Goal: Task Accomplishment & Management: Manage account settings

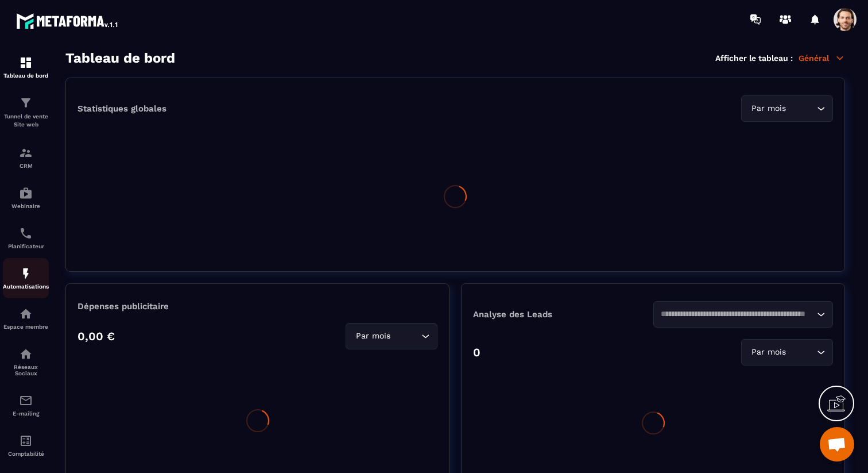
click at [27, 289] on p "Automatisations" at bounding box center [26, 286] width 46 height 6
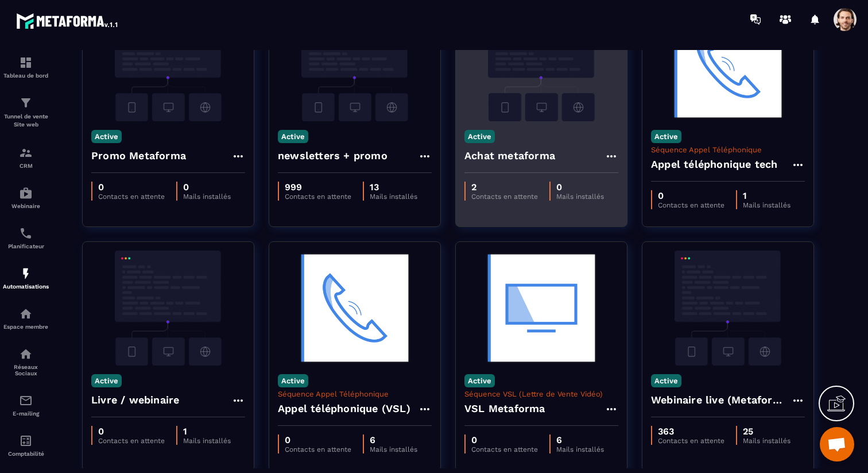
scroll to position [177, 0]
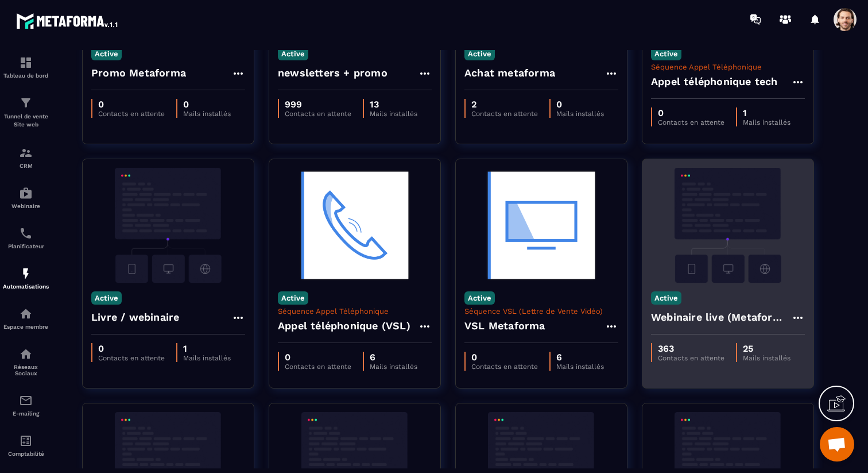
click at [713, 322] on h4 "Webinaire live (Metaforma)" at bounding box center [721, 317] width 140 height 16
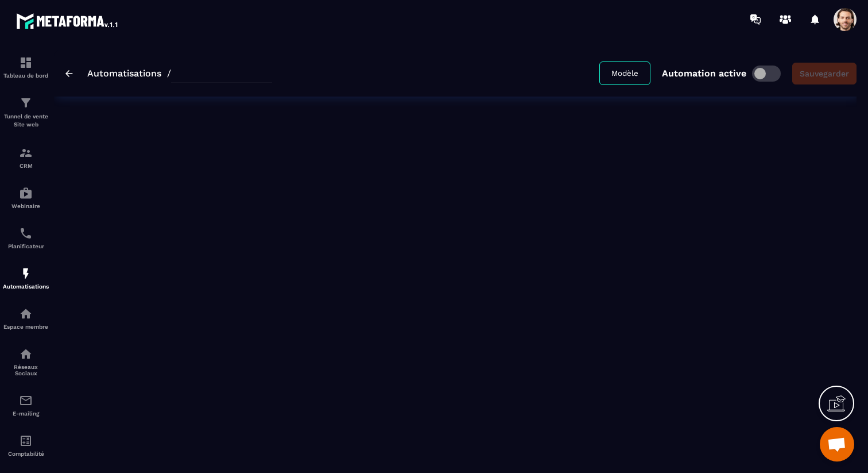
type input "**********"
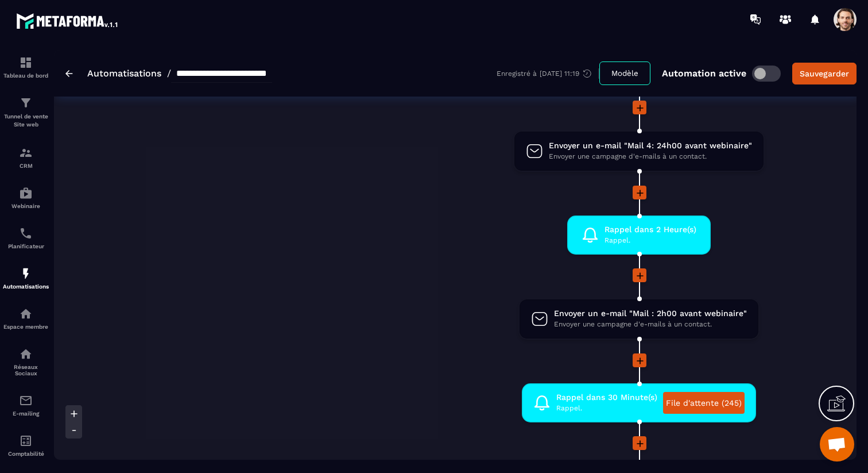
scroll to position [697, 0]
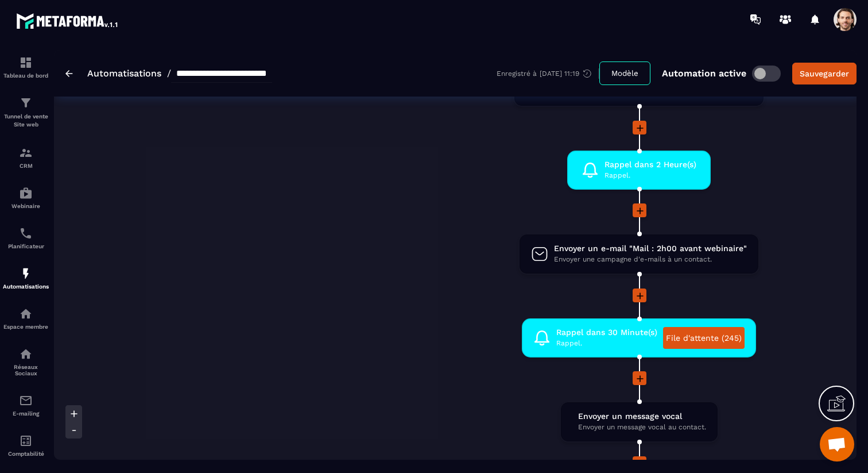
click at [843, 14] on span at bounding box center [845, 19] width 23 height 23
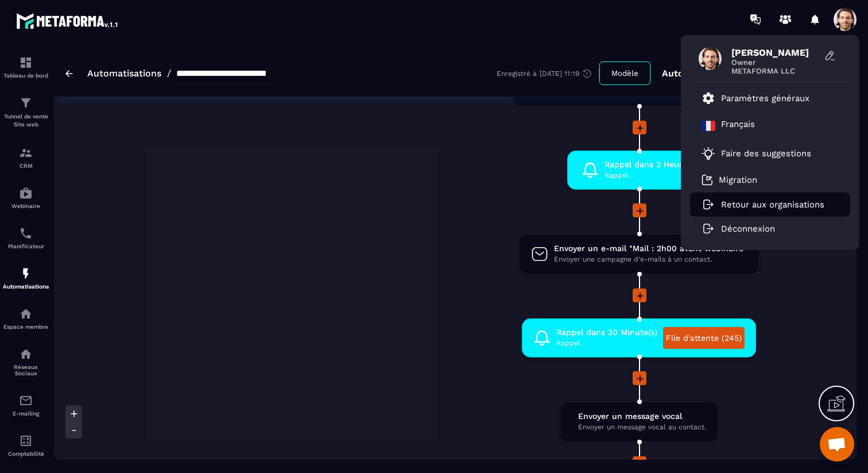
click at [750, 210] on li "Retour aux organisations" at bounding box center [770, 204] width 160 height 24
click at [752, 206] on p "Retour aux organisations" at bounding box center [772, 204] width 103 height 10
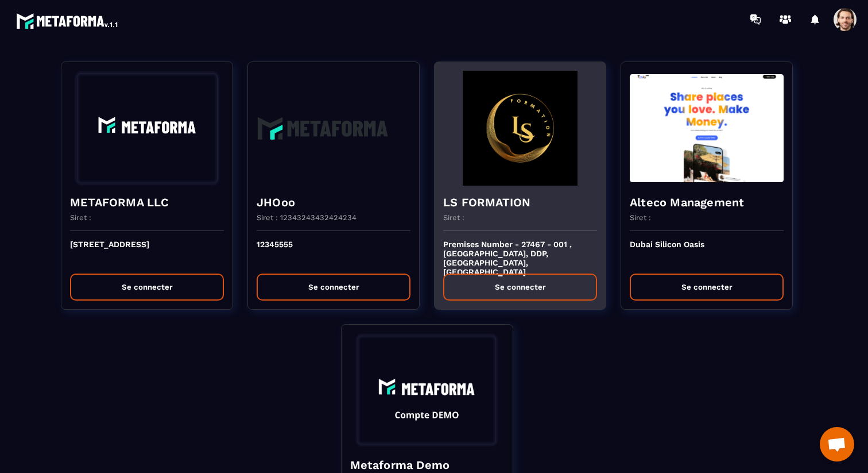
click at [489, 214] on div "Siret :" at bounding box center [520, 222] width 154 height 18
